Goal: Information Seeking & Learning: Learn about a topic

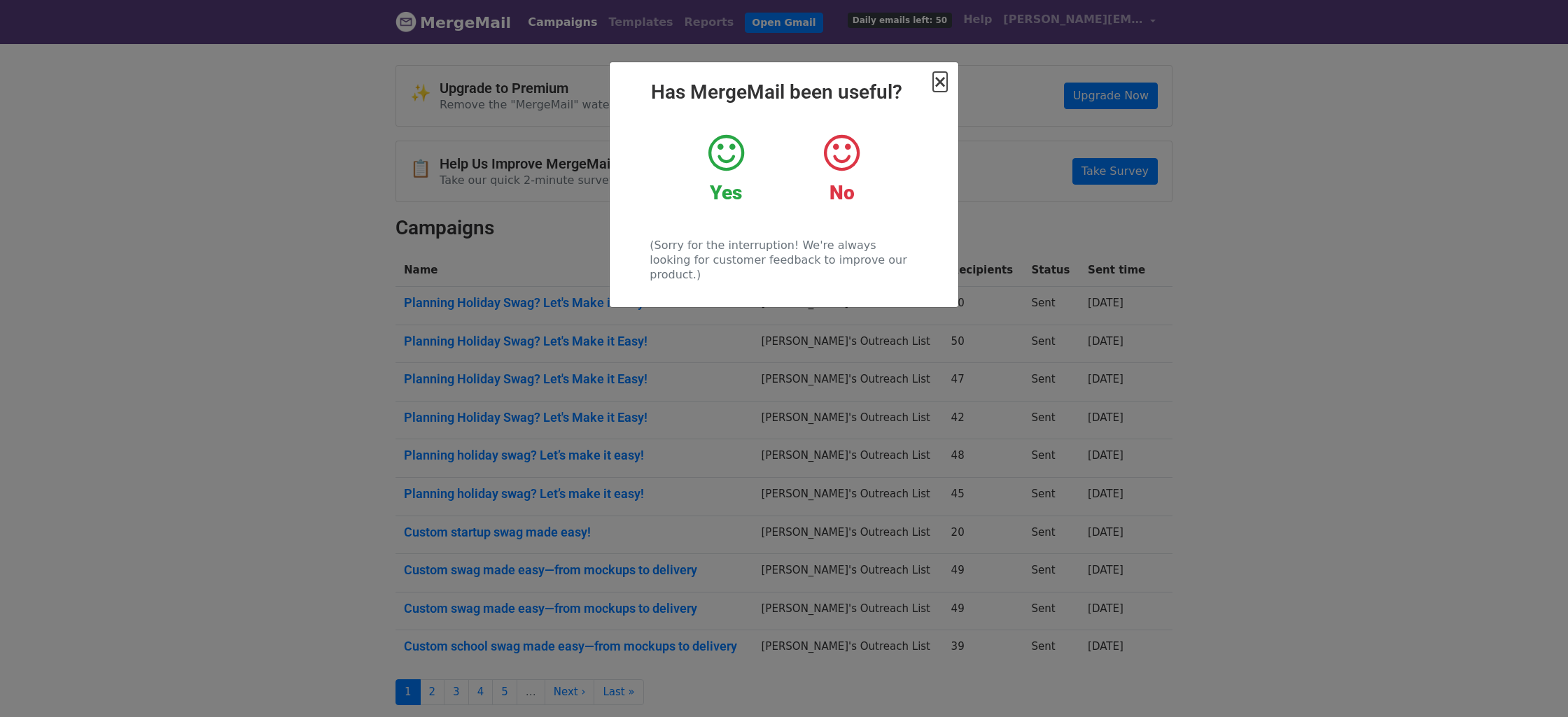
click at [944, 89] on span "×" at bounding box center [940, 82] width 14 height 20
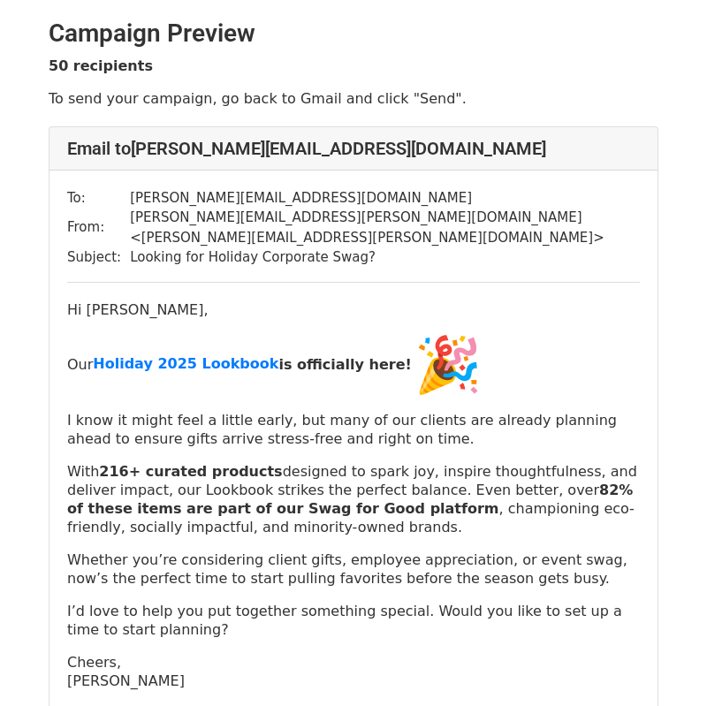
click at [158, 370] on p "Our Holiday 2025 Lookbook is officially here!" at bounding box center [353, 365] width 573 height 64
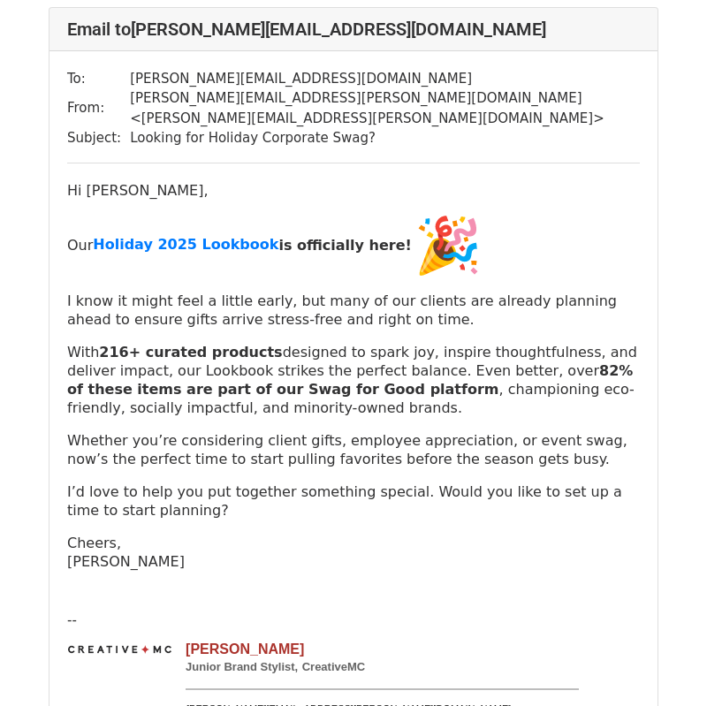
scroll to position [121, 0]
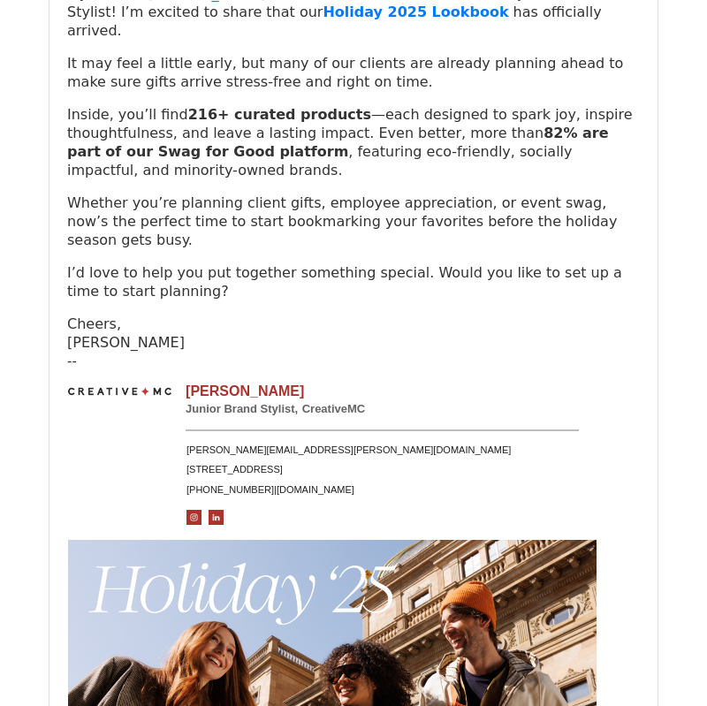
scroll to position [2824, 0]
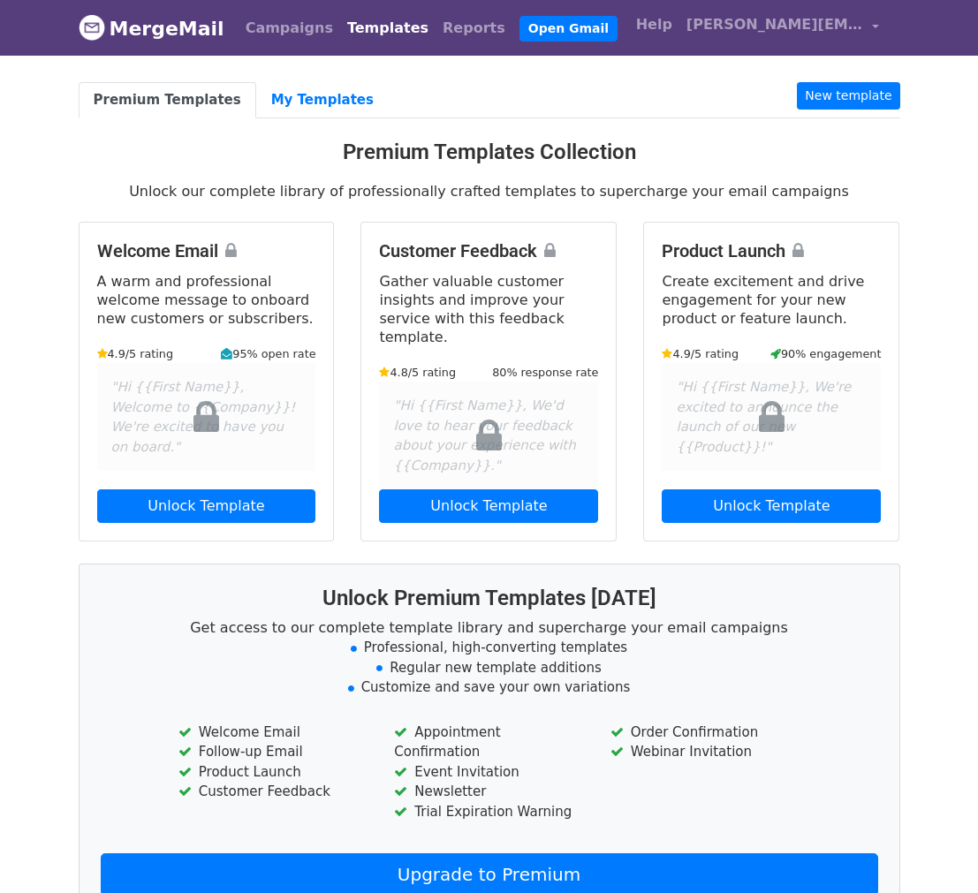
click at [340, 31] on link "Templates" at bounding box center [387, 28] width 95 height 35
click at [261, 33] on link "Campaigns" at bounding box center [290, 28] width 102 height 35
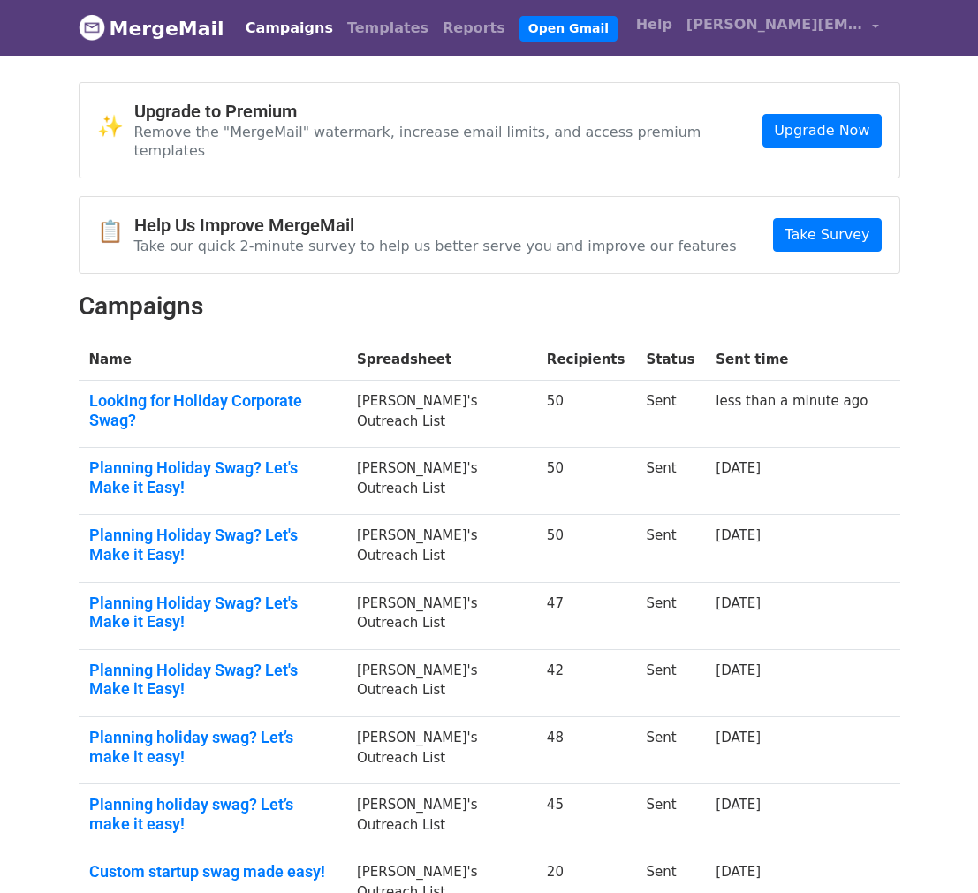
click at [277, 31] on link "Campaigns" at bounding box center [290, 28] width 102 height 35
click at [278, 392] on link "Looking for Holiday Corporate Swag?" at bounding box center [212, 411] width 247 height 38
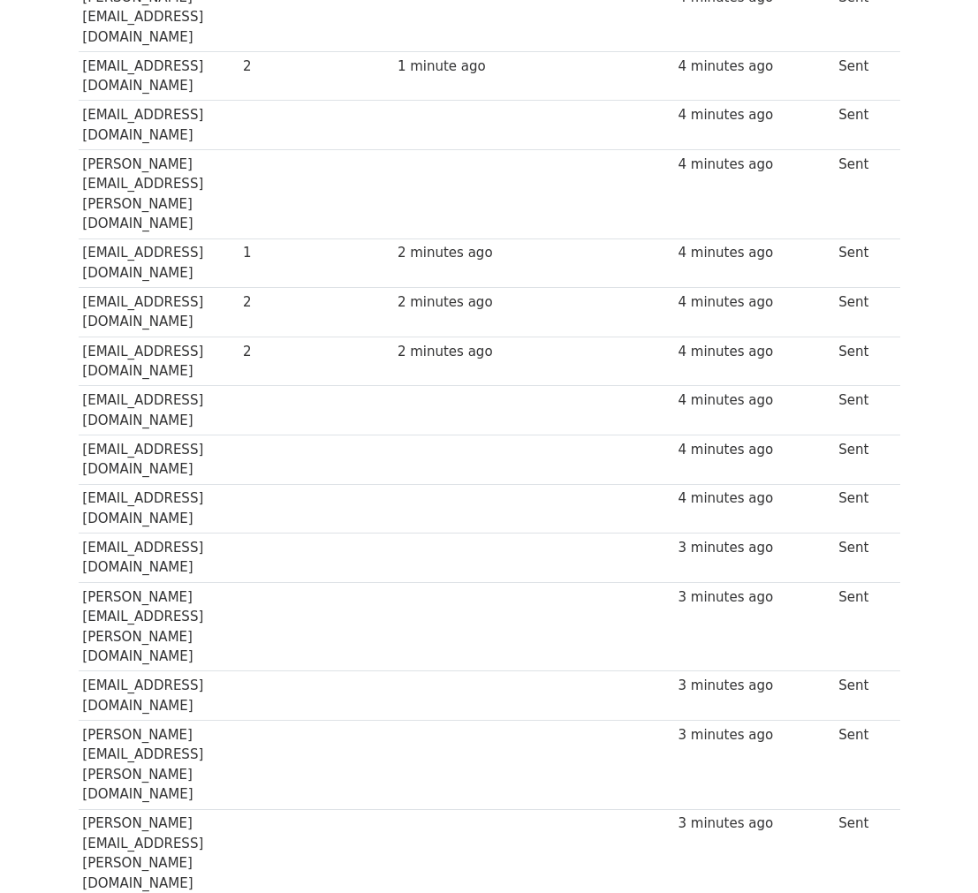
scroll to position [1040, 0]
